Goal: Information Seeking & Learning: Understand process/instructions

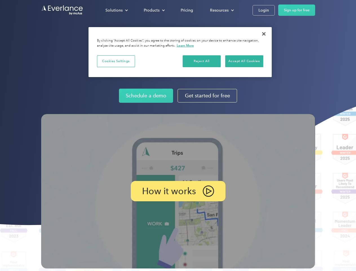
click at [178, 135] on img at bounding box center [178, 191] width 274 height 154
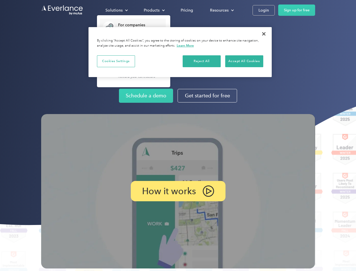
click at [117, 10] on div "Solutions" at bounding box center [114, 10] width 17 height 7
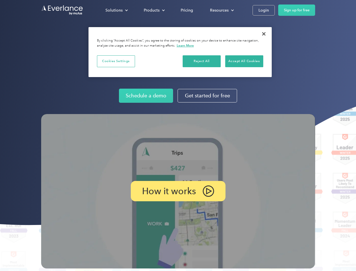
click at [154, 10] on div "Products" at bounding box center [152, 10] width 16 height 7
click at [222, 10] on div "Resources" at bounding box center [219, 10] width 19 height 7
click at [178, 191] on p "How it works" at bounding box center [169, 191] width 54 height 7
click at [116, 61] on button "Cookies Settings" at bounding box center [116, 61] width 38 height 12
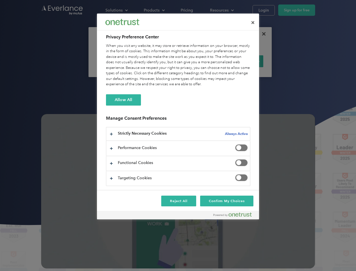
click at [202, 61] on div "When you visit any website, it may store or retrieve information on your browse…" at bounding box center [178, 65] width 145 height 44
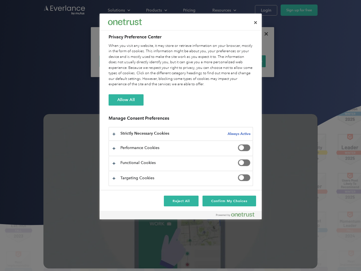
click at [244, 61] on div "When you visit any website, it may store or retrieve information on your browse…" at bounding box center [181, 65] width 145 height 44
click at [264, 34] on div at bounding box center [180, 135] width 361 height 271
